Goal: Transaction & Acquisition: Purchase product/service

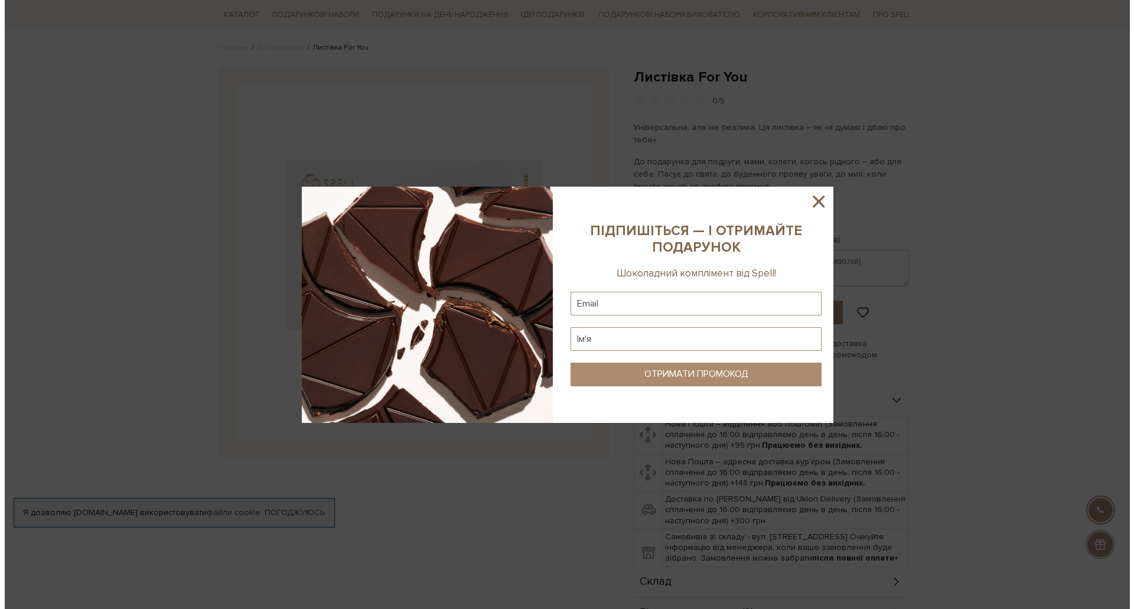
scroll to position [236, 0]
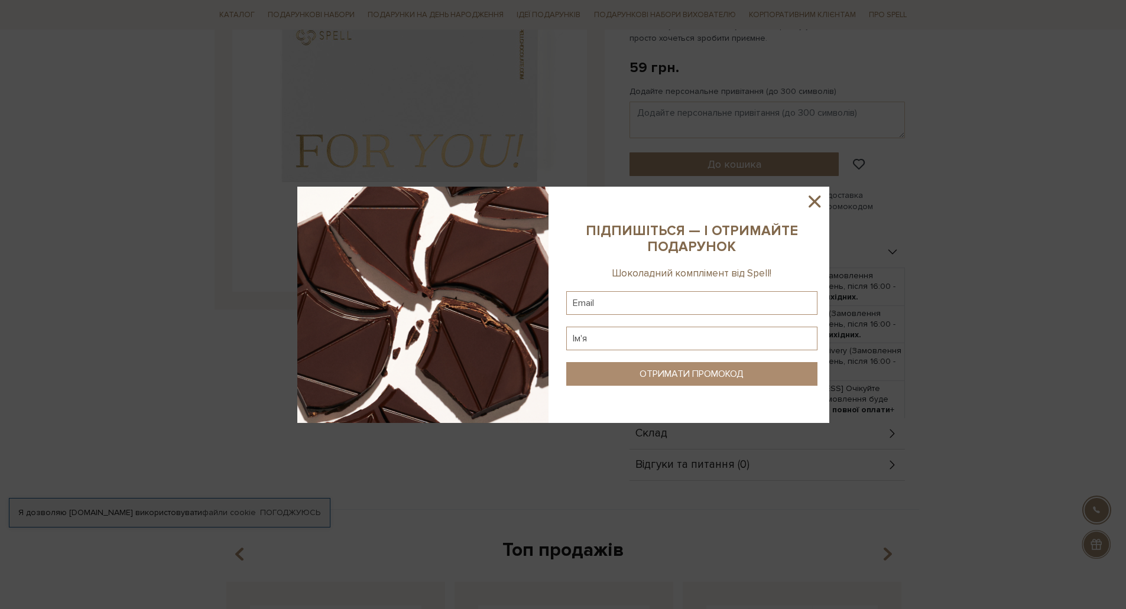
click at [811, 202] on icon at bounding box center [814, 201] width 20 height 20
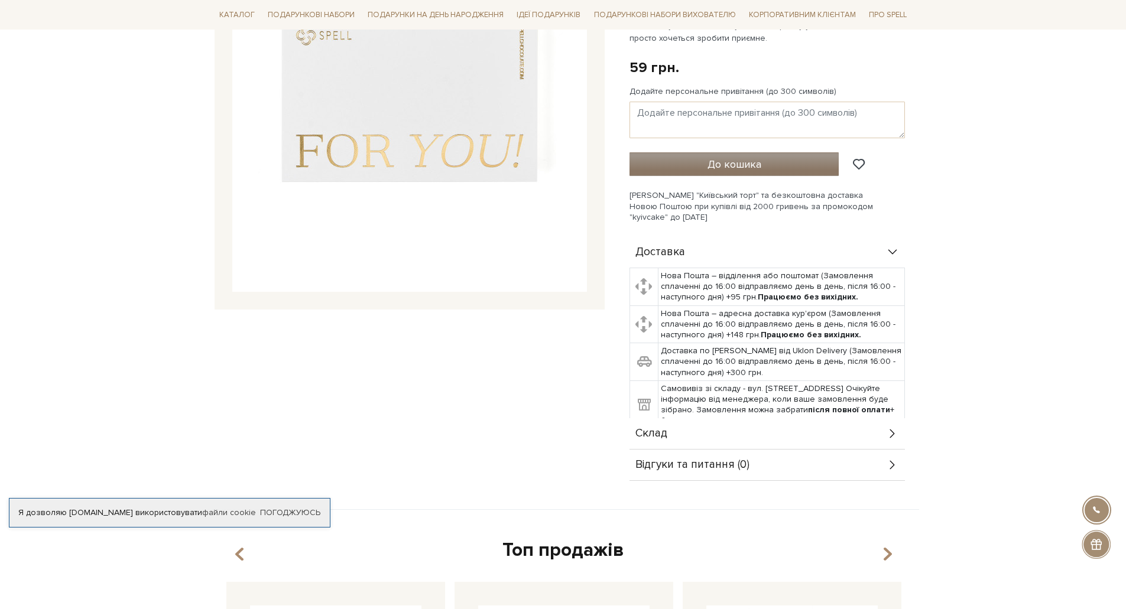
click at [723, 165] on span "До кошика" at bounding box center [734, 164] width 54 height 13
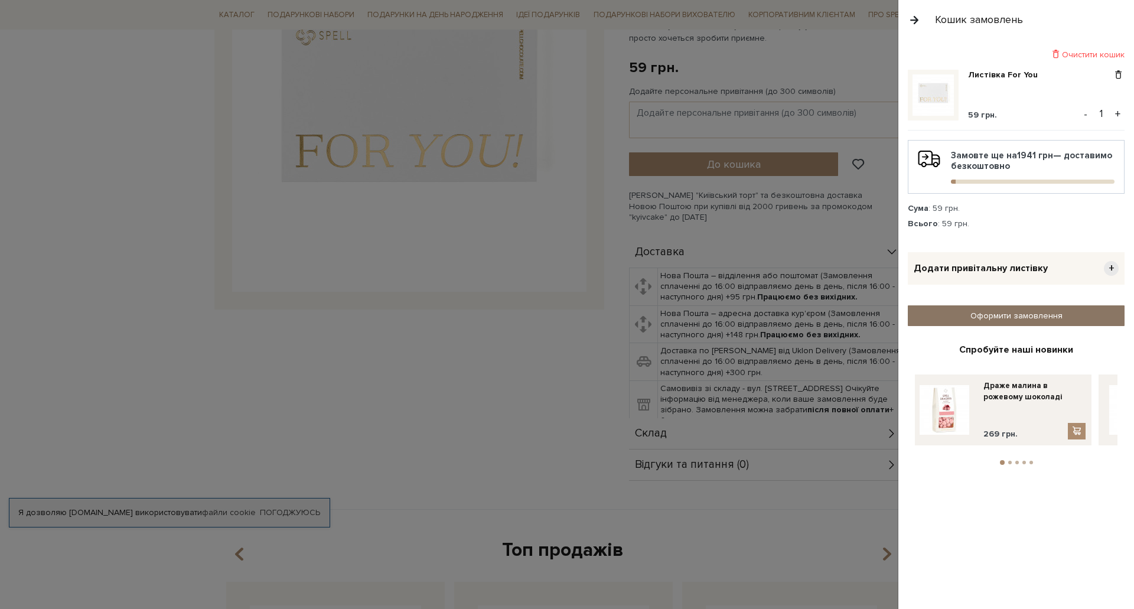
click at [1009, 314] on link "Оформити замовлення" at bounding box center [1016, 315] width 217 height 21
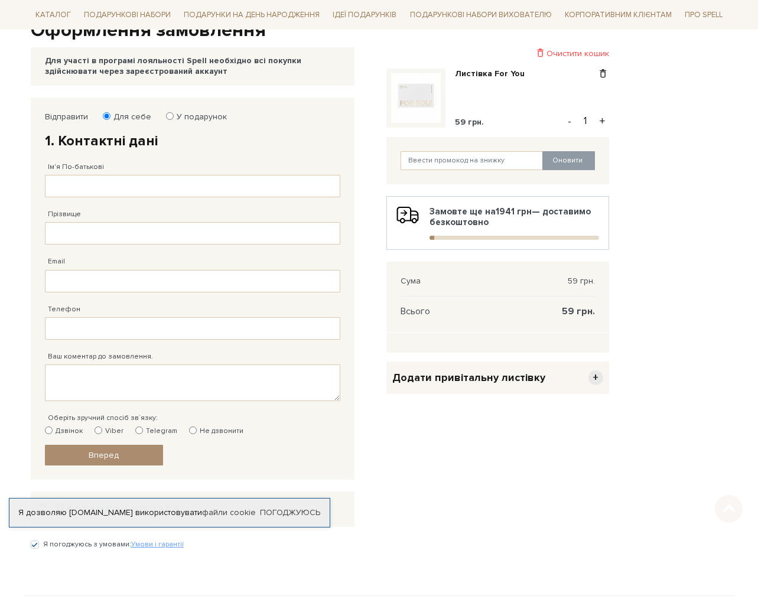
scroll to position [177, 0]
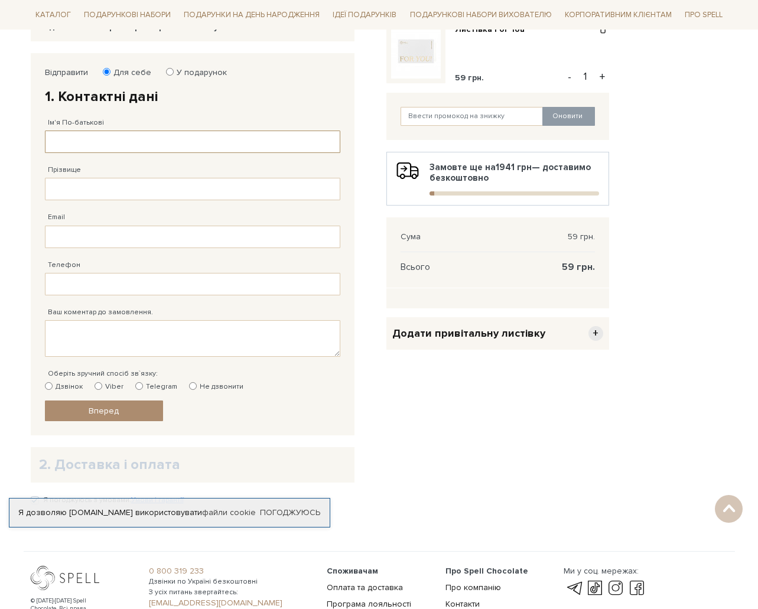
click at [138, 133] on input "Ім'я По-батькові" at bounding box center [192, 142] width 295 height 22
type input "тест"
click at [130, 187] on input "Прізвище" at bounding box center [192, 189] width 295 height 22
type input "тест"
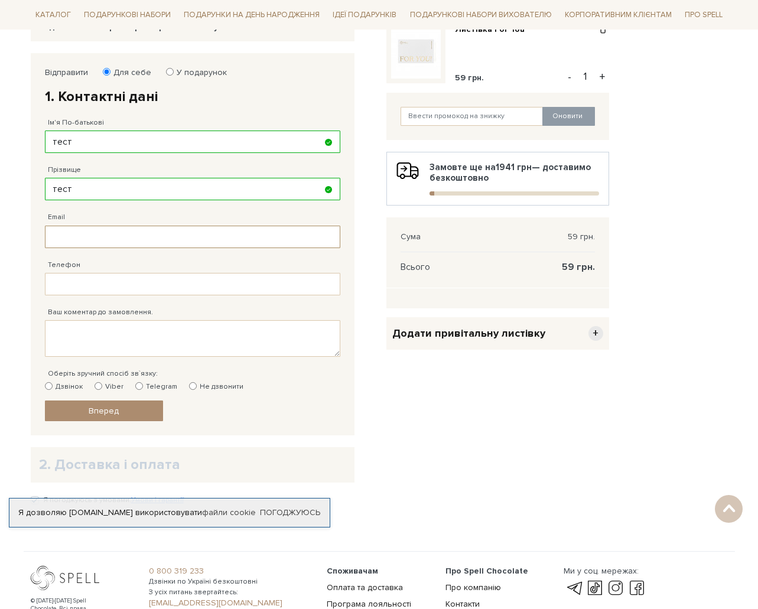
click at [122, 239] on input "Email" at bounding box center [192, 237] width 295 height 22
type input "test@test.com"
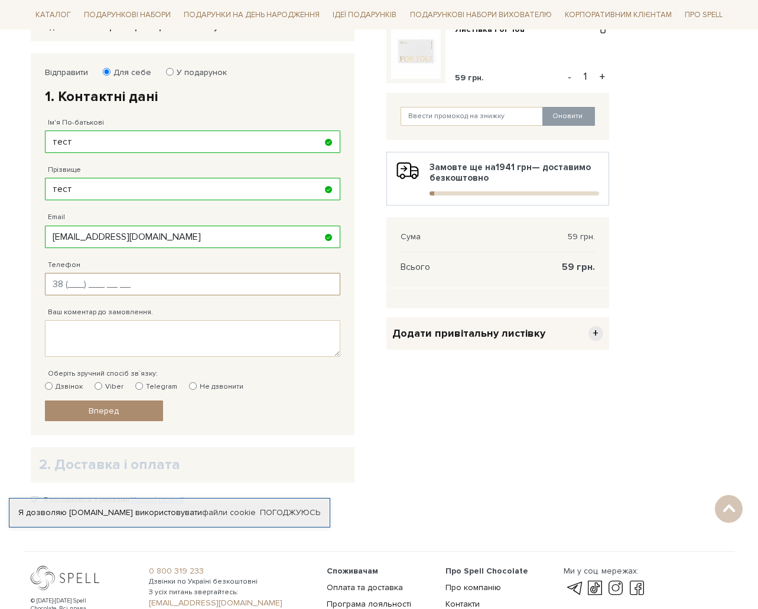
click at [121, 287] on input "Телефон" at bounding box center [192, 284] width 295 height 22
type input "38 (666) 666 66 66"
click at [141, 330] on textarea "Ваш коментар до замовлення." at bounding box center [192, 338] width 295 height 37
type textarea "test"
click at [190, 386] on input "Не дзвонити" at bounding box center [193, 386] width 8 height 8
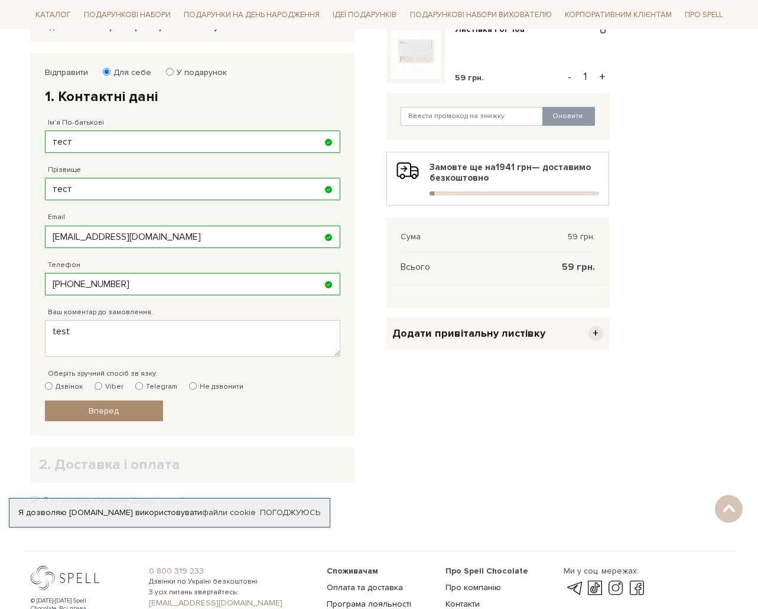
radio input "true"
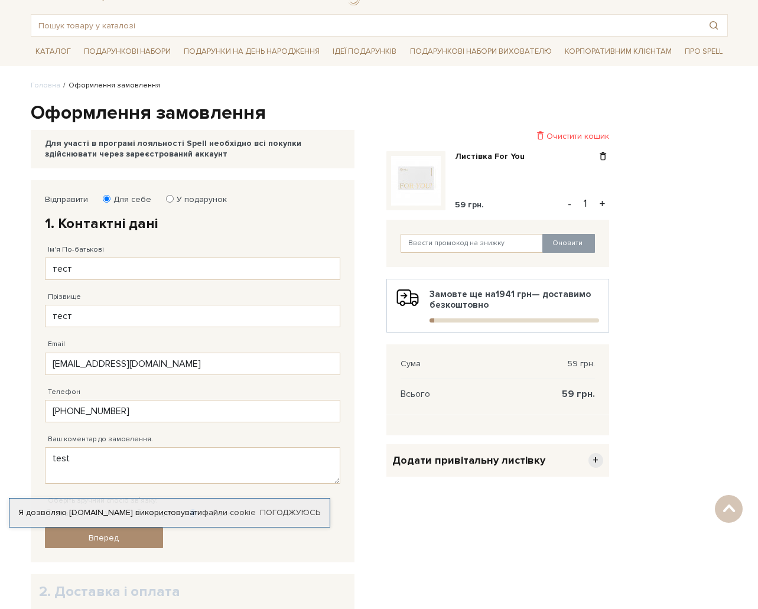
scroll to position [0, 0]
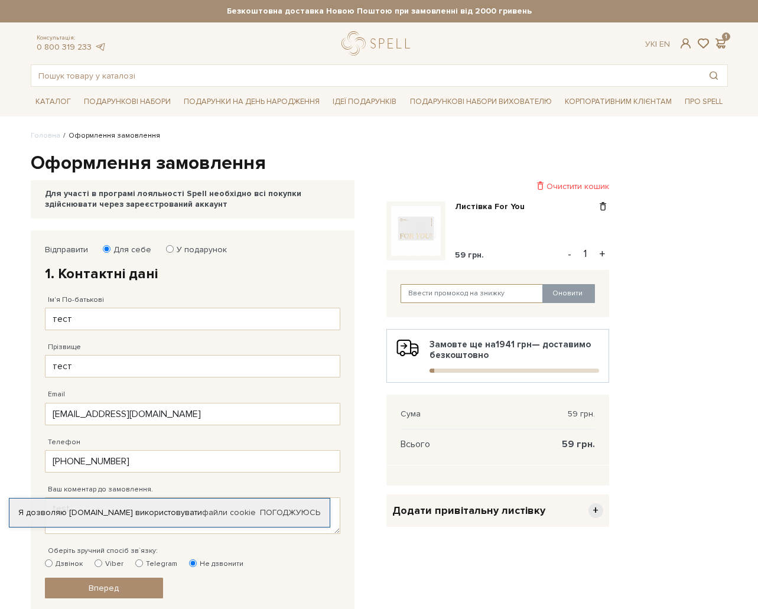
click at [451, 295] on input "text" at bounding box center [472, 293] width 143 height 19
paste input "analytics"
type input "analytics"
click at [576, 295] on button "Оновити" at bounding box center [568, 293] width 53 height 19
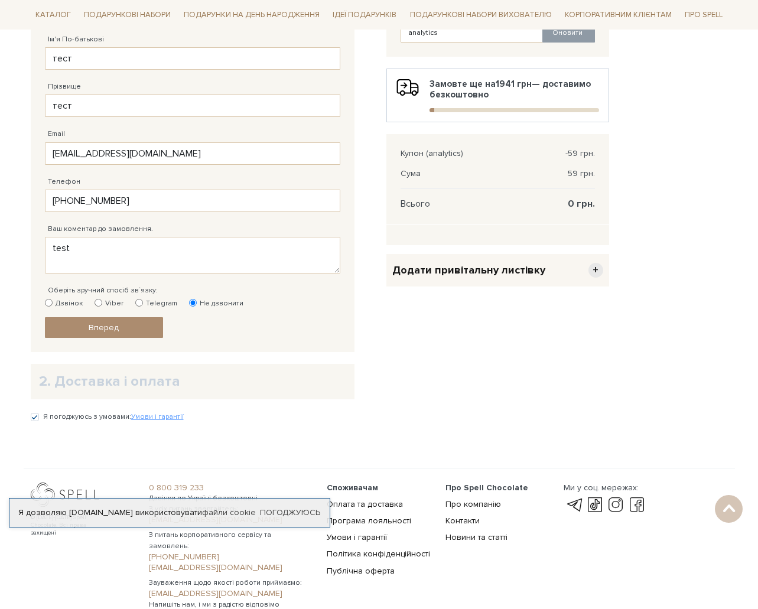
scroll to position [295, 0]
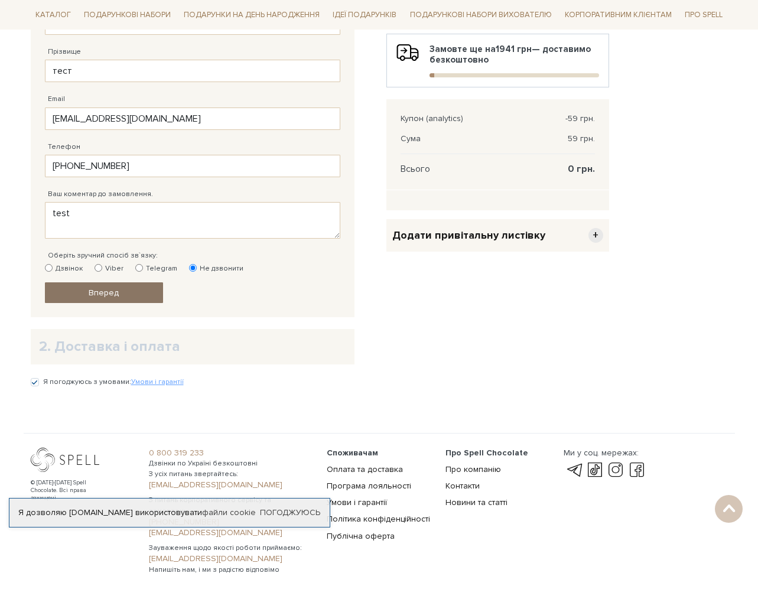
click at [134, 301] on link "Вперед" at bounding box center [104, 292] width 118 height 21
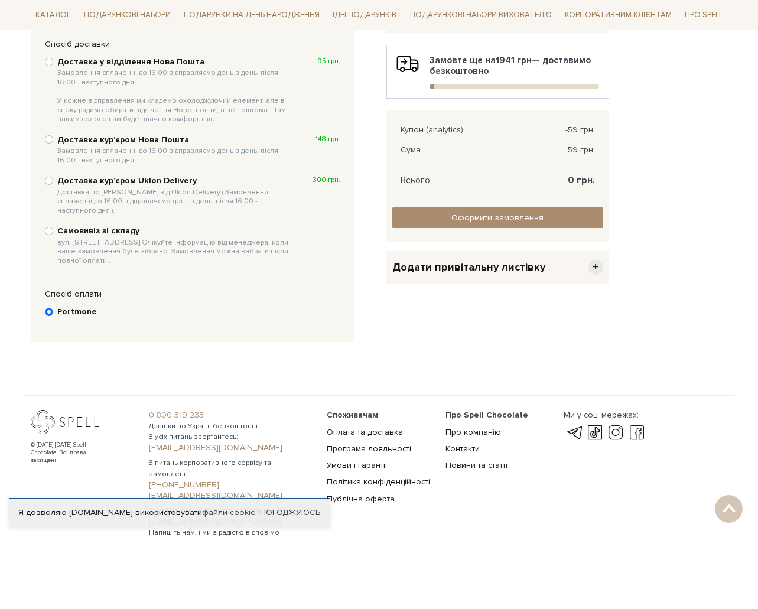
scroll to position [230, 0]
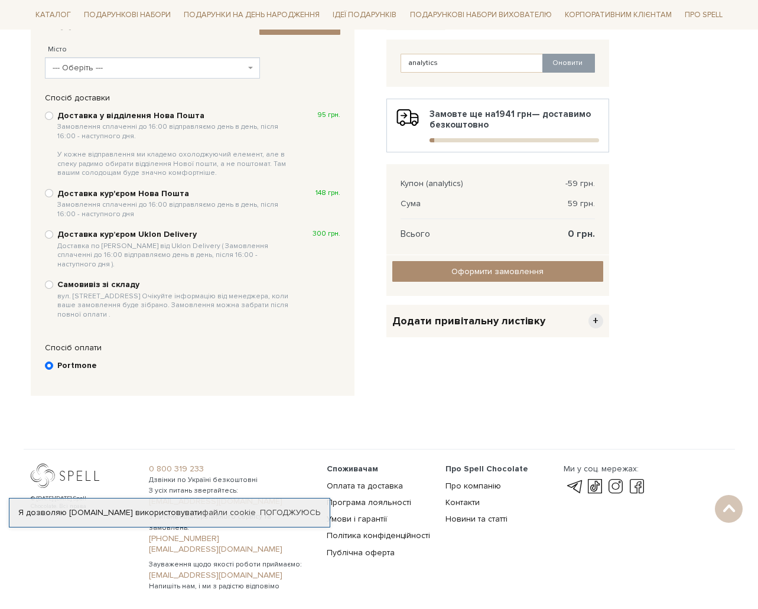
click at [94, 279] on b "Самовивіз зі складу вул. Велика Кільцева, 4-А. Очікуйте інформацію від менеджер…" at bounding box center [175, 299] width 236 height 40
click at [53, 281] on input "Самовивіз зі складу вул. Велика Кільцева, 4-А. Очікуйте інформацію від менеджер…" at bounding box center [49, 285] width 8 height 8
radio input "true"
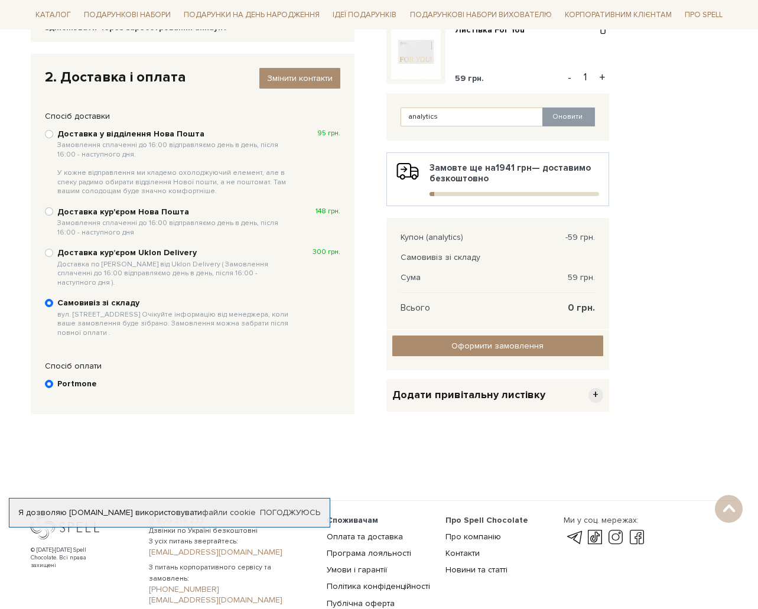
scroll to position [152, 0]
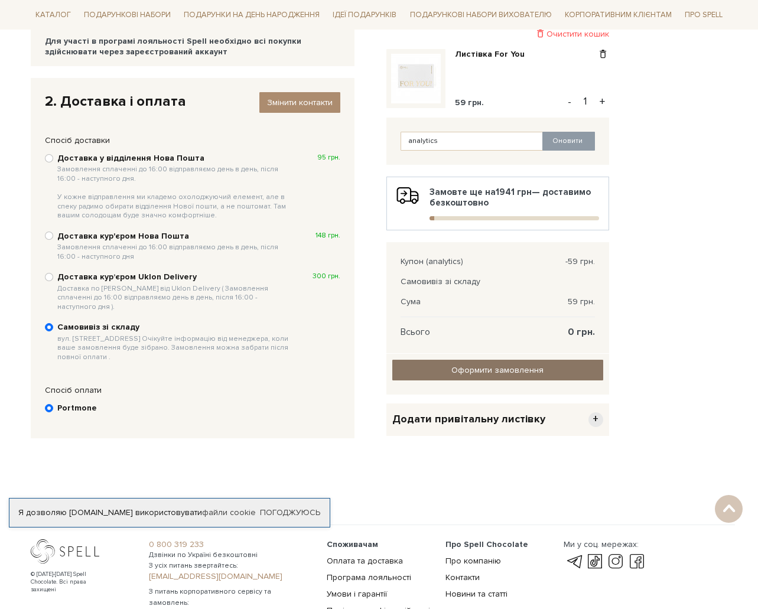
click at [516, 372] on input "Оформити замовлення" at bounding box center [497, 370] width 211 height 21
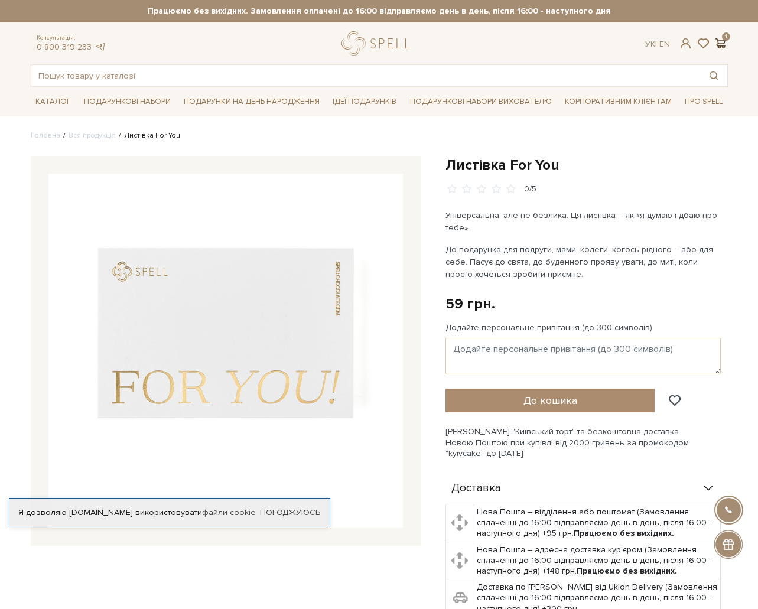
click at [720, 41] on span at bounding box center [721, 43] width 14 height 12
